Goal: Transaction & Acquisition: Purchase product/service

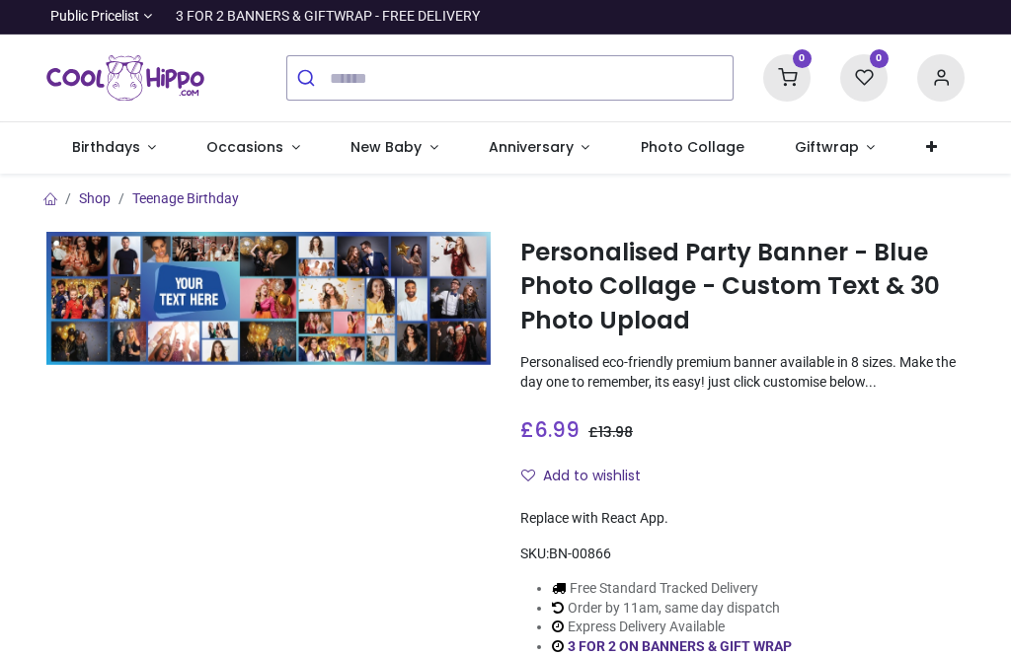
scroll to position [257, 0]
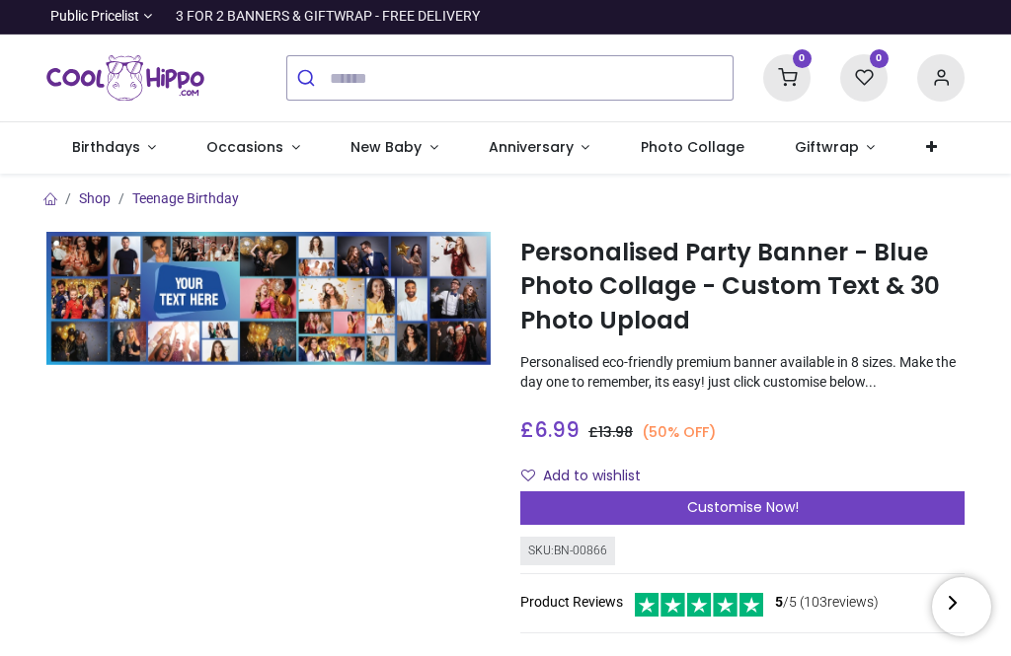
click at [262, 151] on span "Occasions" at bounding box center [244, 147] width 77 height 20
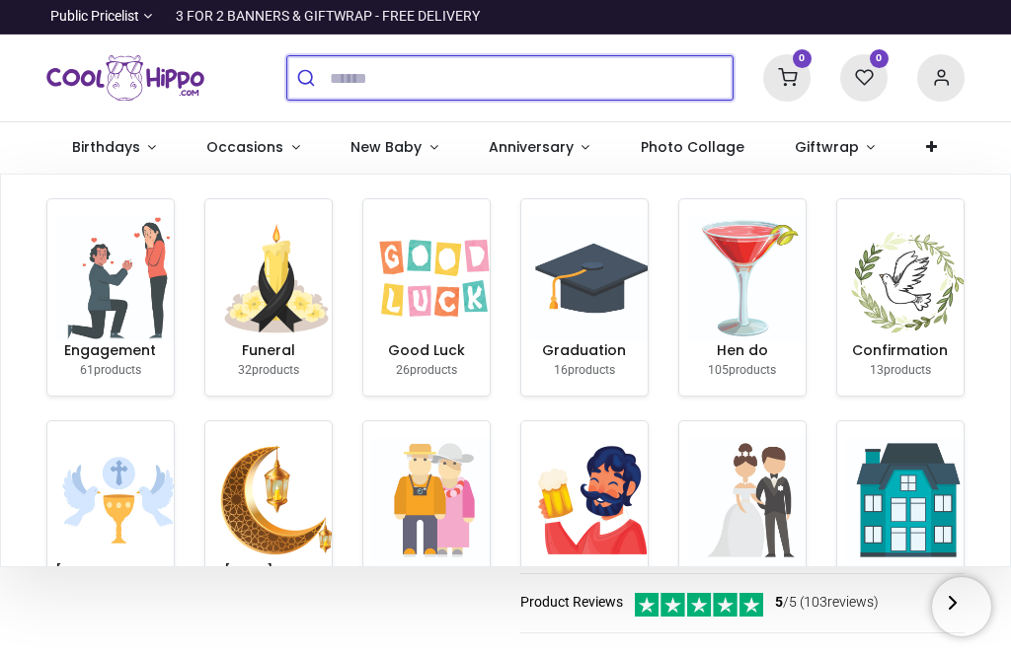
click at [334, 66] on input "search" at bounding box center [531, 77] width 403 height 43
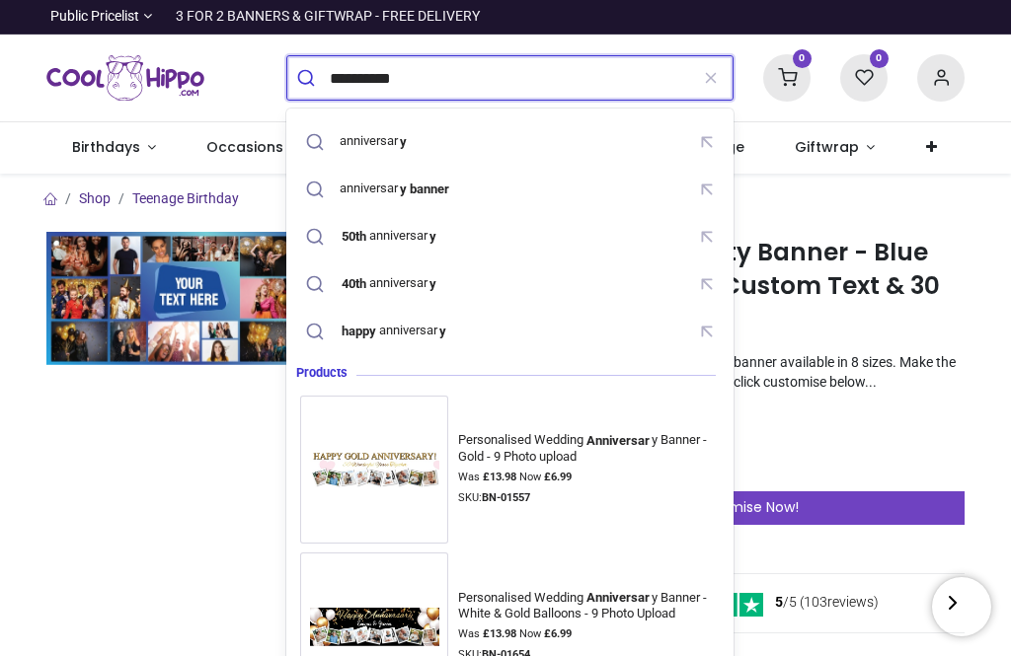
click at [388, 184] on div "anniversar y banner" at bounding box center [396, 189] width 113 height 16
type input "**********"
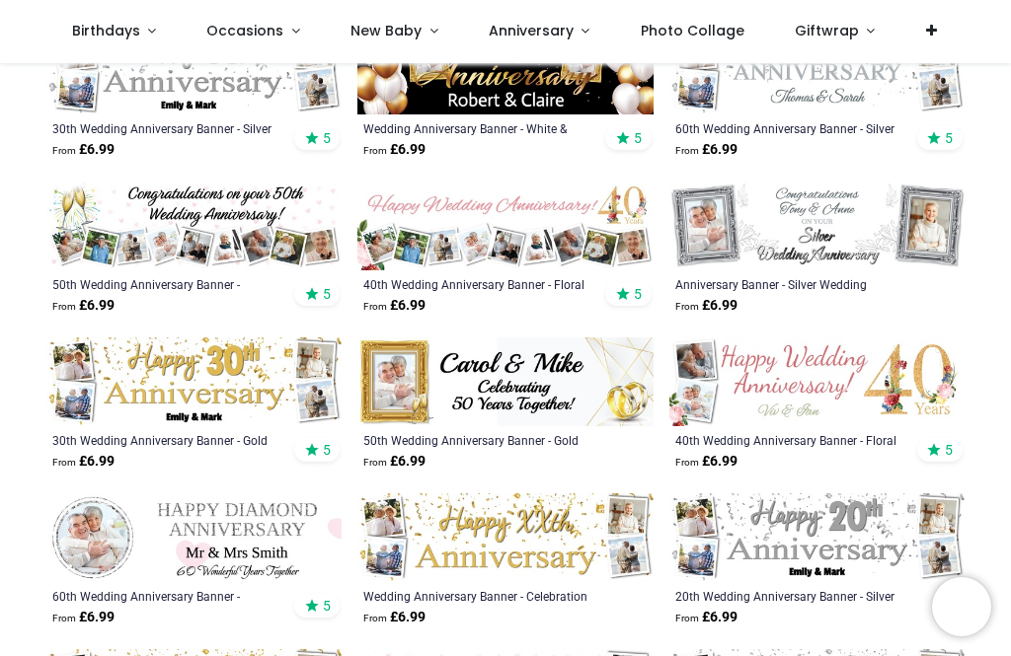
scroll to position [744, 0]
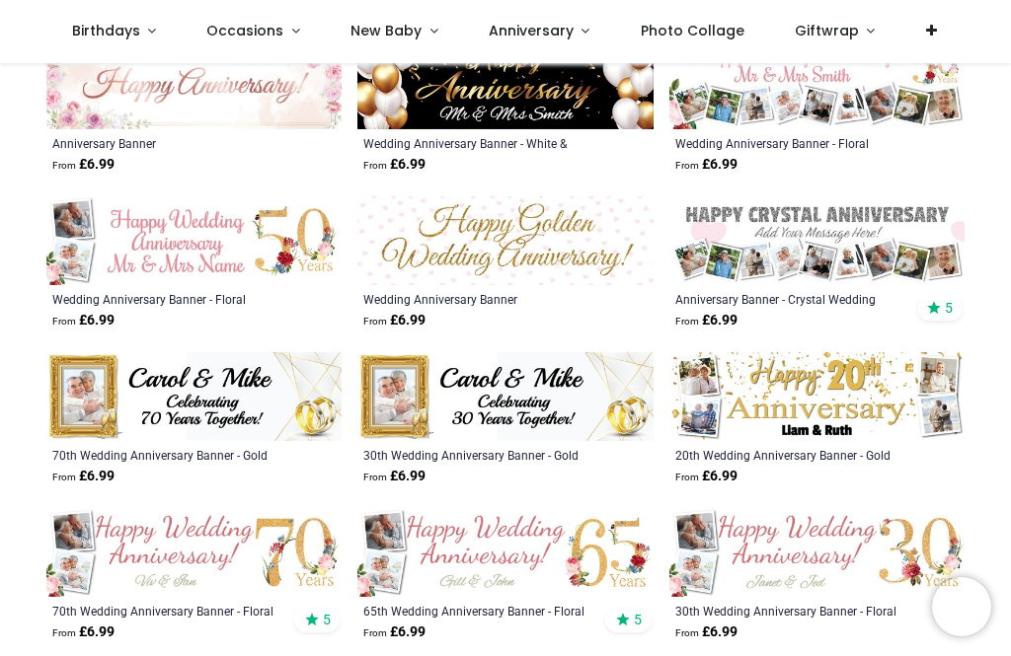
scroll to position [2134, 0]
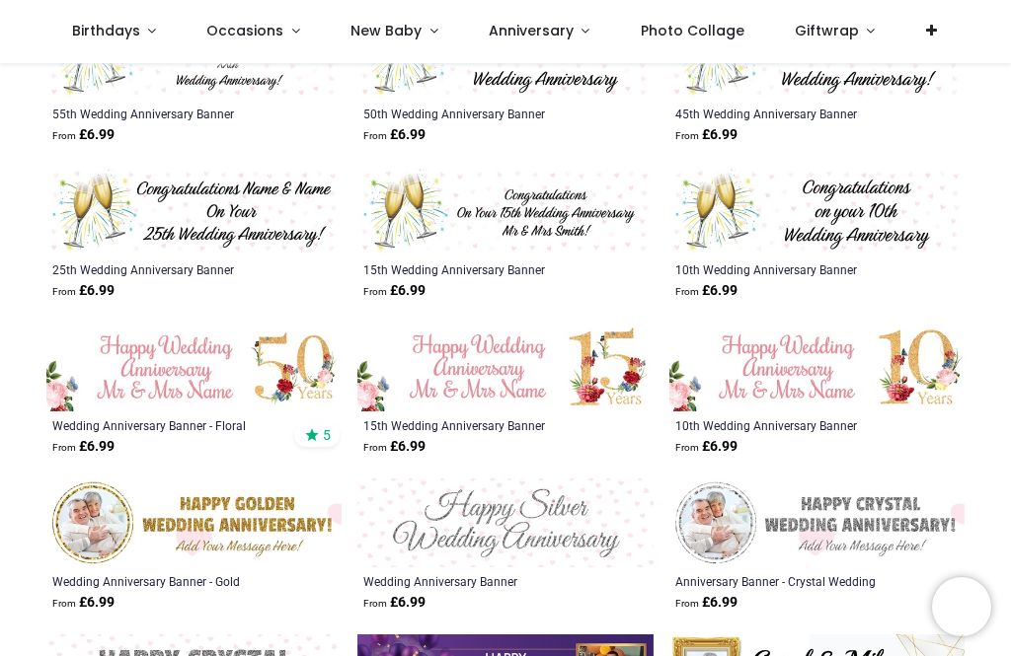
scroll to position [3722, 0]
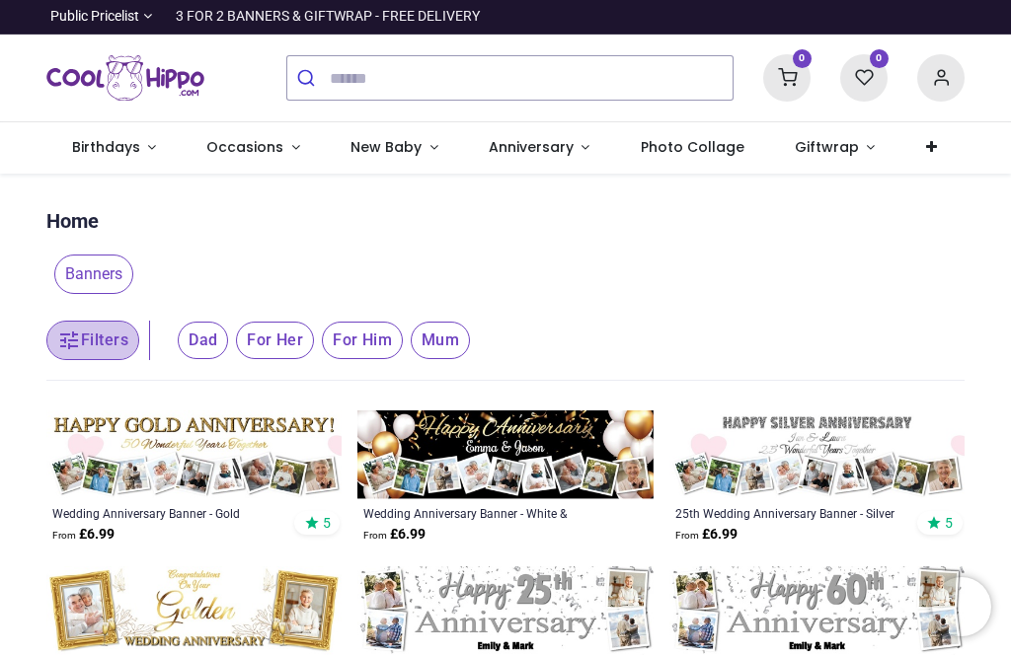
click at [80, 333] on icon "button" at bounding box center [69, 341] width 24 height 24
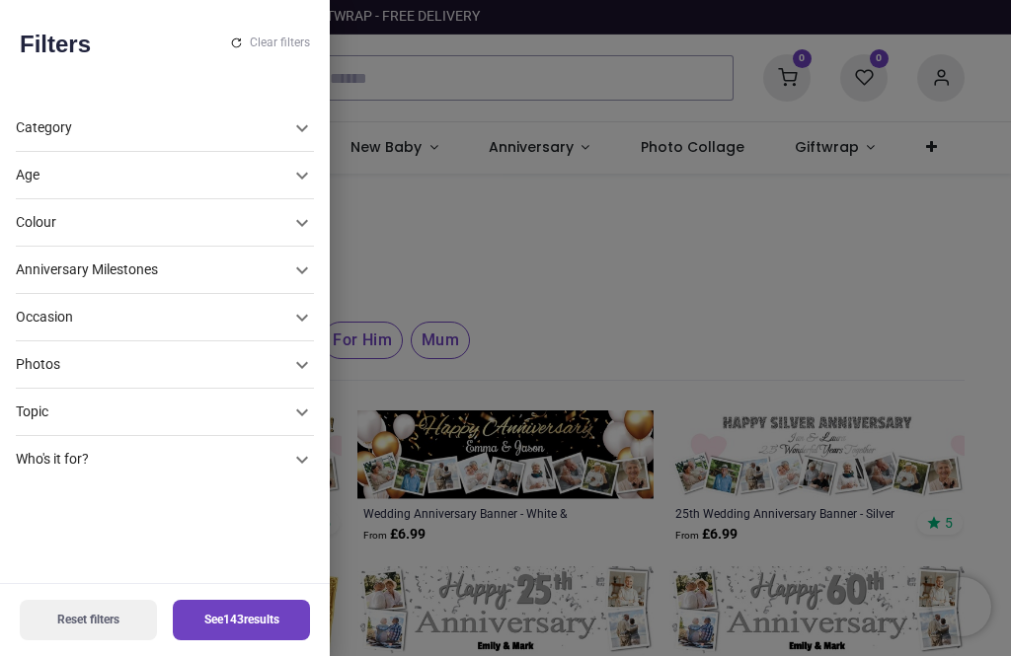
click at [48, 186] on div "Anniversary Milestones" at bounding box center [153, 176] width 274 height 20
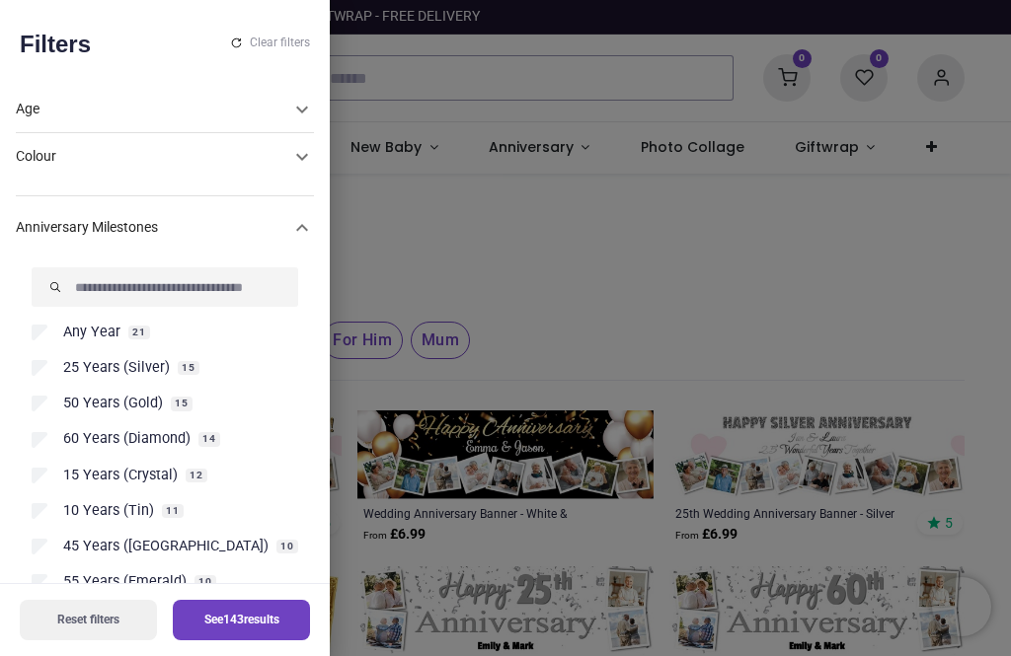
scroll to position [174, 0]
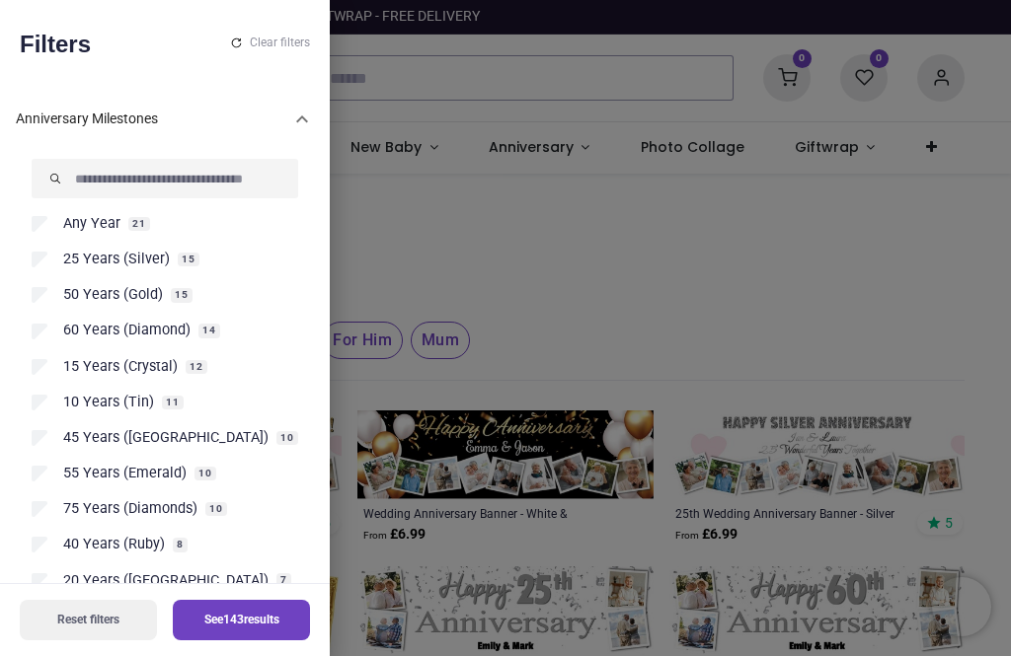
click at [64, 250] on span "25 Years (Silver)" at bounding box center [116, 260] width 107 height 20
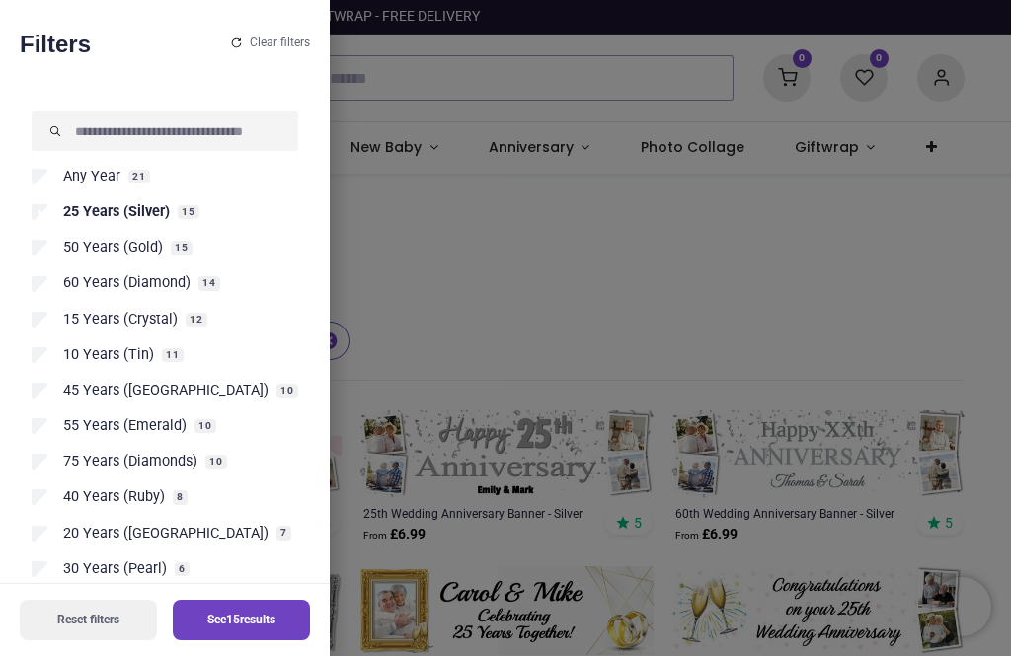
click at [229, 616] on button "See 15 results" at bounding box center [241, 620] width 137 height 40
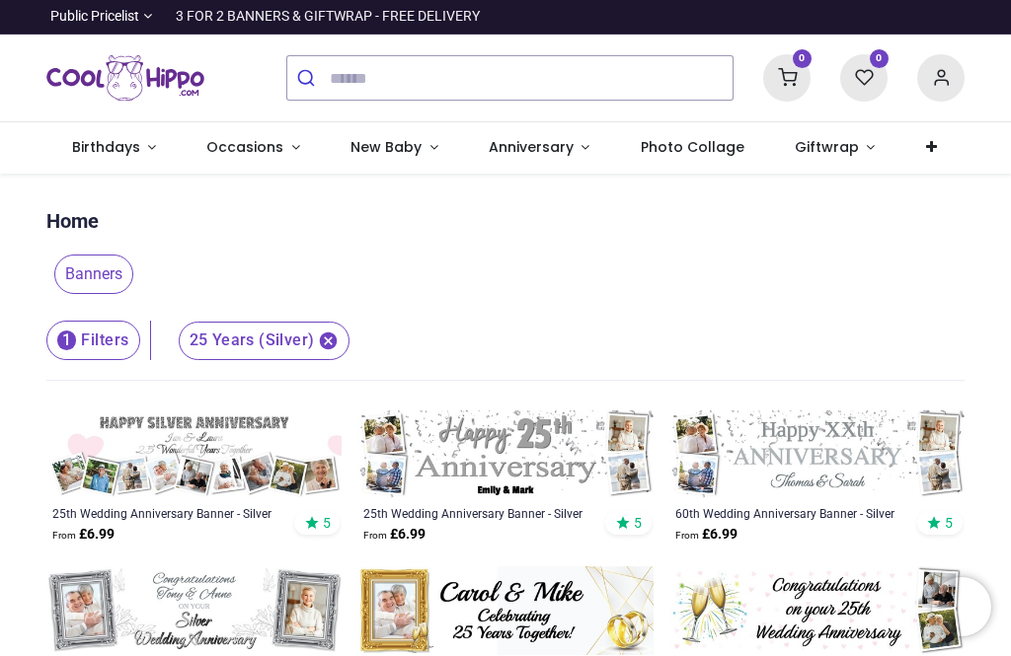
click at [508, 461] on img at bounding box center [504, 455] width 295 height 89
